Goal: Navigation & Orientation: Find specific page/section

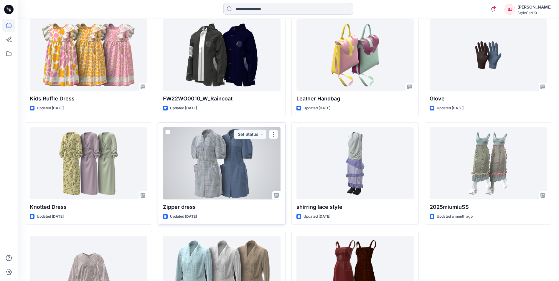
scroll to position [206, 0]
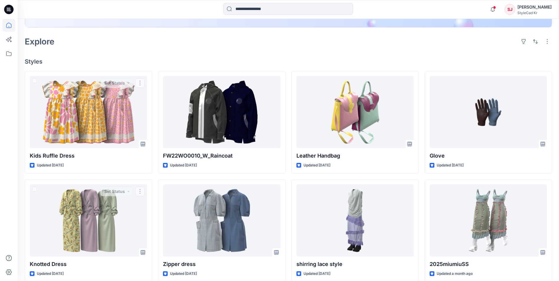
scroll to position [131, 0]
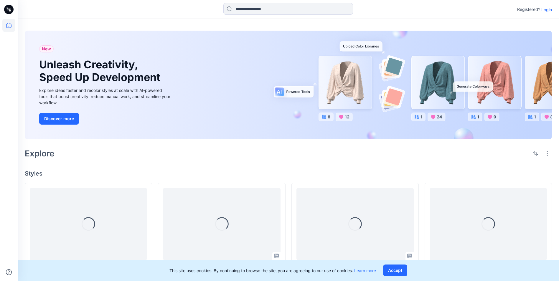
click at [547, 11] on p "Login" at bounding box center [547, 9] width 11 height 6
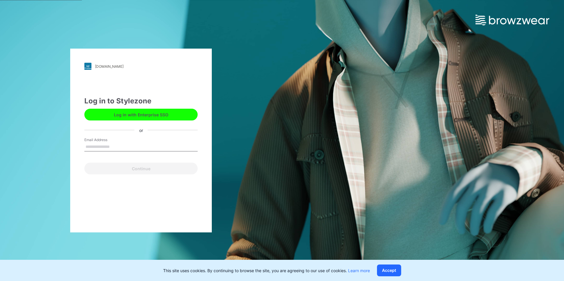
click at [153, 148] on input "Email Address" at bounding box center [140, 147] width 113 height 9
type input "**********"
click at [84, 163] on button "Continue" at bounding box center [140, 169] width 113 height 12
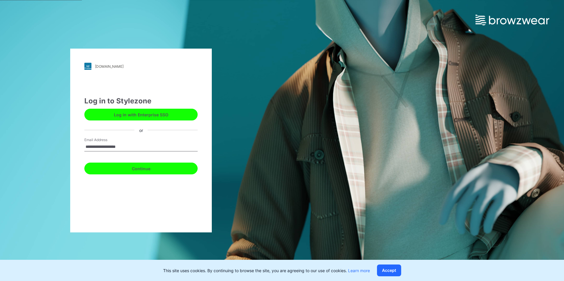
click at [153, 168] on button "Continue" at bounding box center [140, 169] width 113 height 12
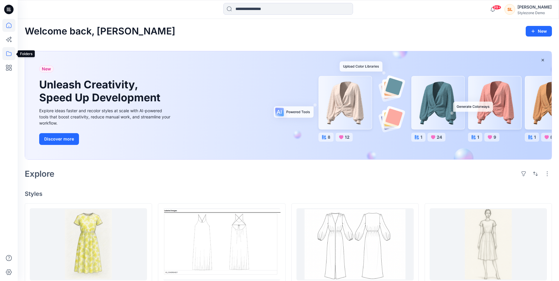
click at [5, 49] on icon at bounding box center [8, 53] width 13 height 13
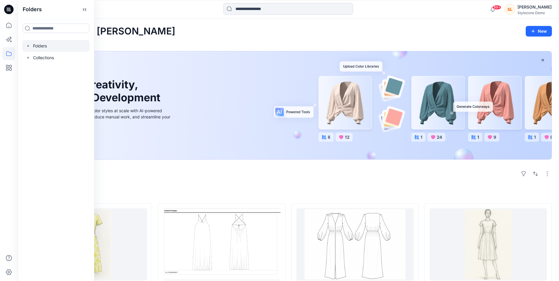
click at [34, 46] on div at bounding box center [55, 46] width 67 height 12
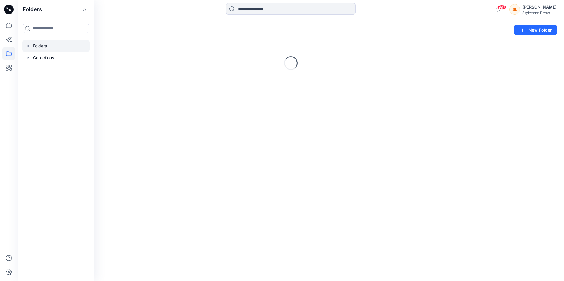
click at [29, 45] on icon "button" at bounding box center [28, 46] width 5 height 5
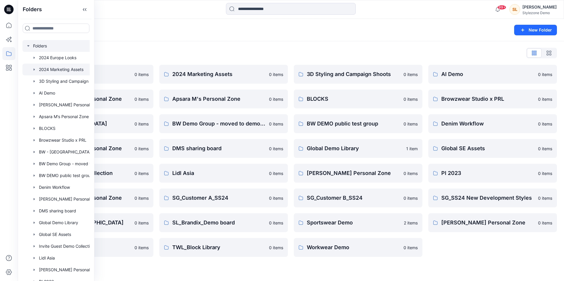
click at [73, 71] on div at bounding box center [63, 70] width 83 height 12
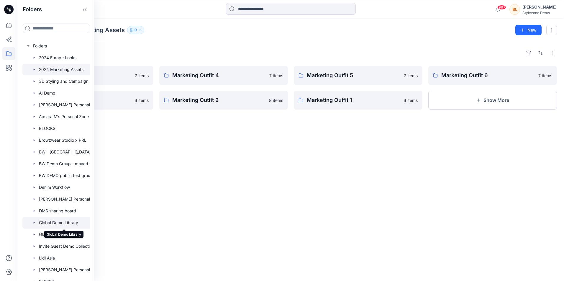
click at [72, 227] on div at bounding box center [63, 223] width 83 height 12
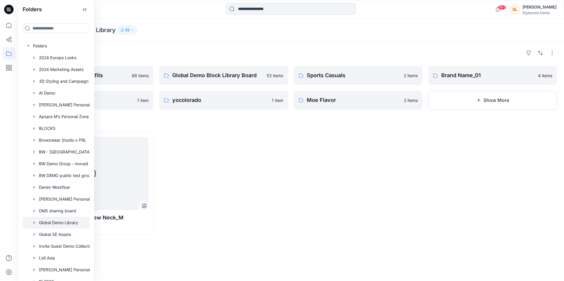
click at [547, 9] on div "Siew Li Oon" at bounding box center [539, 7] width 34 height 7
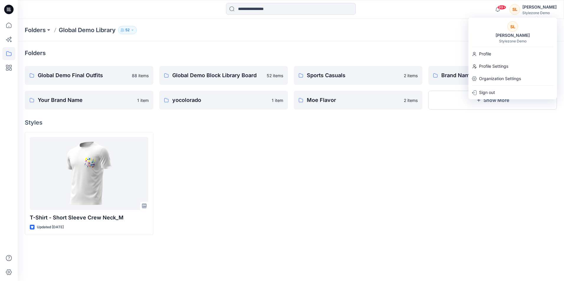
click at [347, 145] on div at bounding box center [358, 183] width 129 height 103
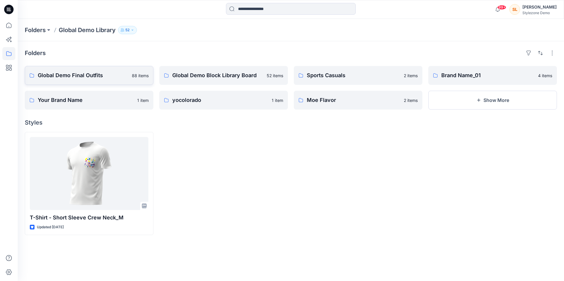
click at [112, 71] on p "Global Demo Final Outfits" at bounding box center [83, 75] width 90 height 8
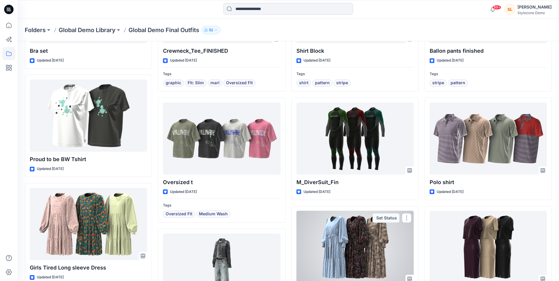
scroll to position [98, 0]
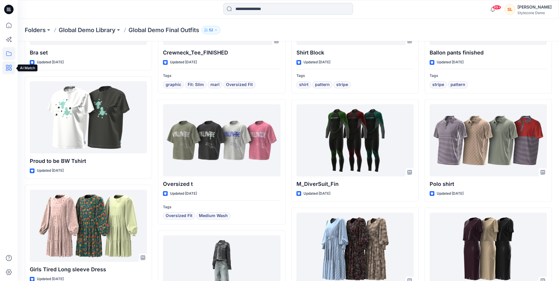
click at [6, 68] on icon at bounding box center [8, 67] width 13 height 13
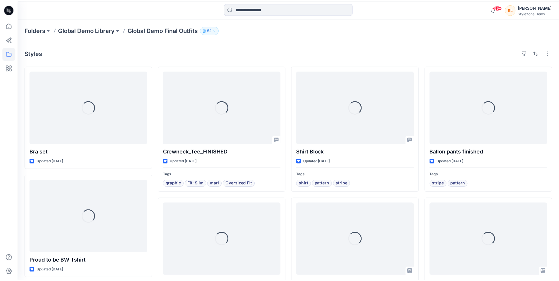
scroll to position [98, 0]
